Goal: Information Seeking & Learning: Understand process/instructions

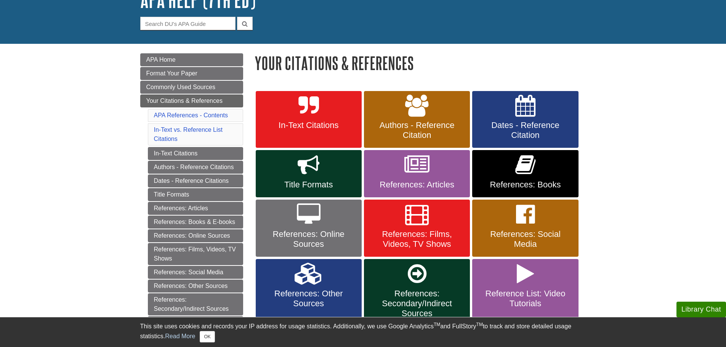
scroll to position [55, 0]
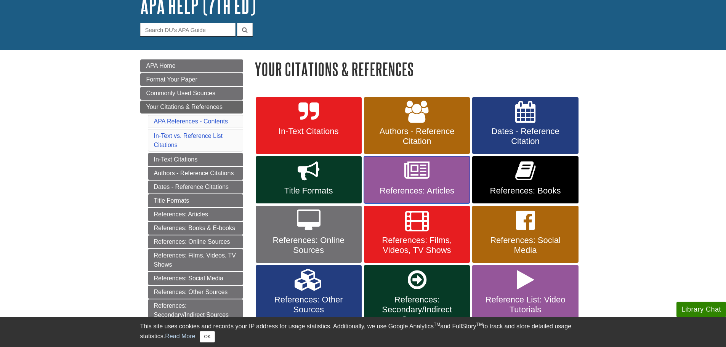
click at [421, 193] on span "References: Articles" at bounding box center [417, 191] width 95 height 10
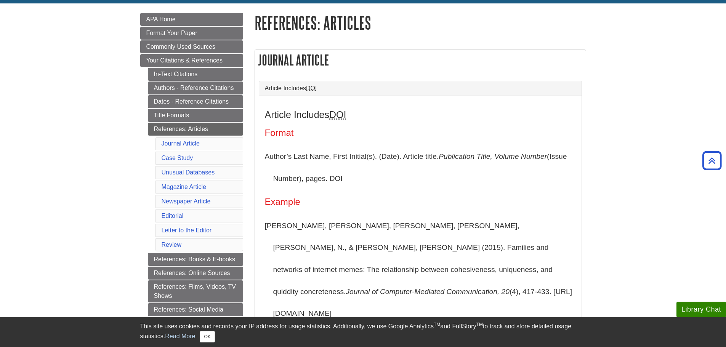
scroll to position [96, 0]
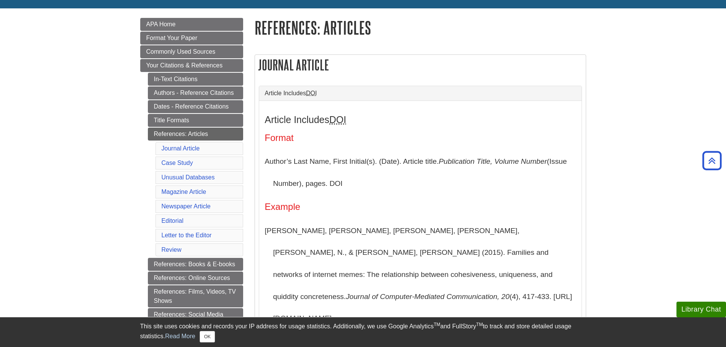
click at [455, 141] on h4 "Format" at bounding box center [420, 138] width 311 height 10
click at [295, 186] on p "Author’s Last Name, First Initial(s). (Date). Article title. Publication Title,…" at bounding box center [420, 173] width 311 height 44
click at [291, 167] on p "Author’s Last Name, First Initial(s). (Date). Article title. Publication Title,…" at bounding box center [420, 173] width 311 height 44
click at [291, 161] on p "Author’s Last Name, First Initial(s). (Date). Article title. Publication Title,…" at bounding box center [420, 173] width 311 height 44
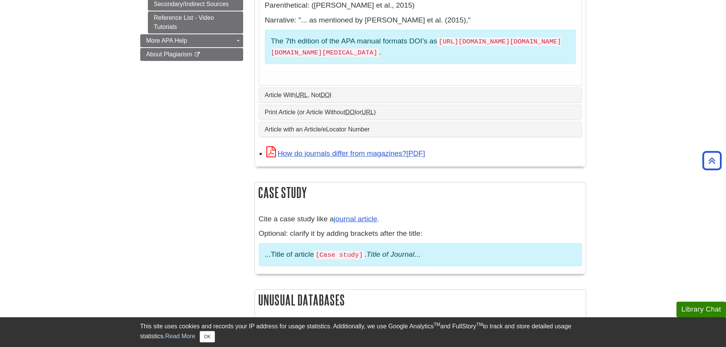
scroll to position [434, 0]
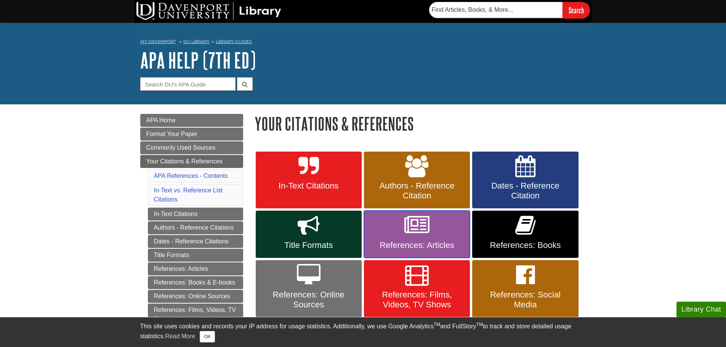
click at [440, 232] on link "References: Articles" at bounding box center [417, 234] width 106 height 47
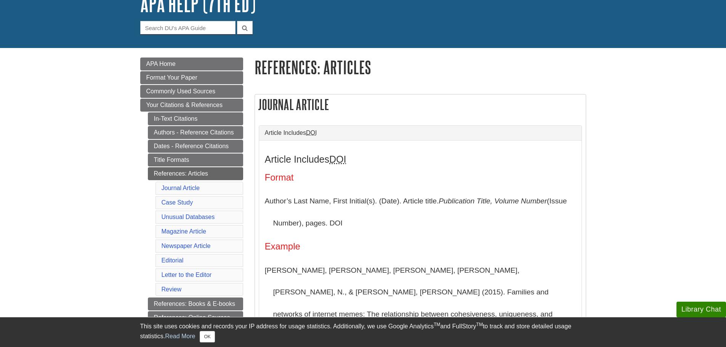
scroll to position [71, 0]
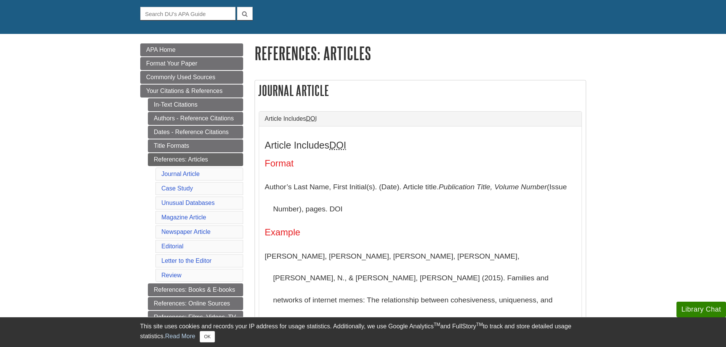
click at [358, 204] on p "Author’s Last Name, First Initial(s). (Date). Article title. Publication Title,…" at bounding box center [420, 198] width 311 height 44
drag, startPoint x: 329, startPoint y: 185, endPoint x: 259, endPoint y: 191, distance: 70.0
click at [259, 191] on div "Article Includes DOI Format Author’s Last Name, First Initial(s). (Date). Artic…" at bounding box center [420, 292] width 323 height 332
